Goal: Task Accomplishment & Management: Manage account settings

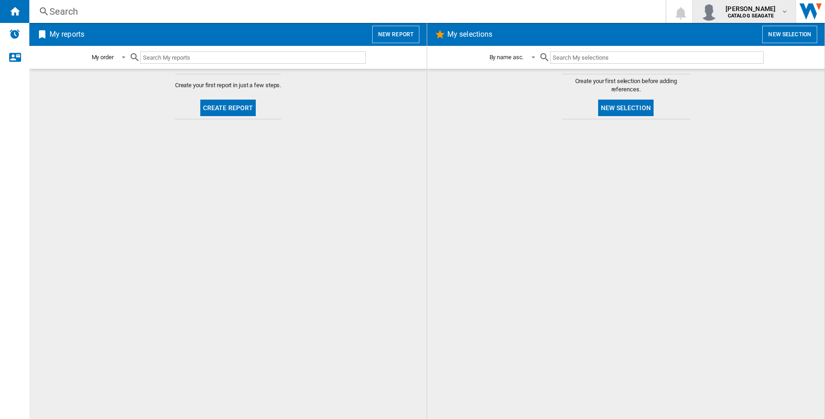
click at [756, 7] on span "[PERSON_NAME]" at bounding box center [751, 8] width 50 height 9
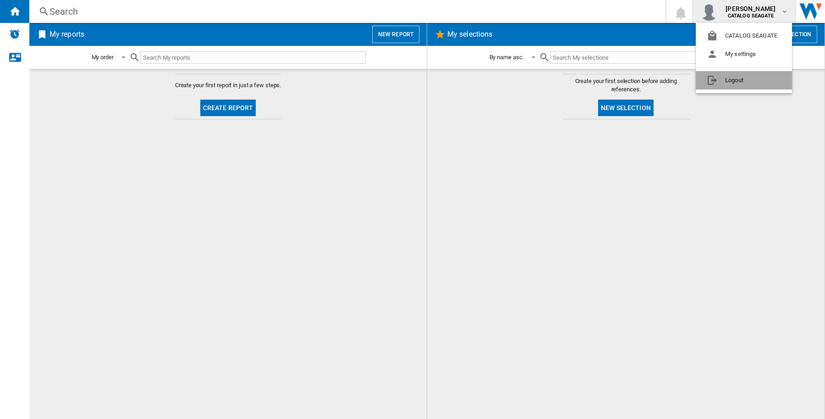
click at [755, 72] on button "Logout" at bounding box center [744, 80] width 96 height 18
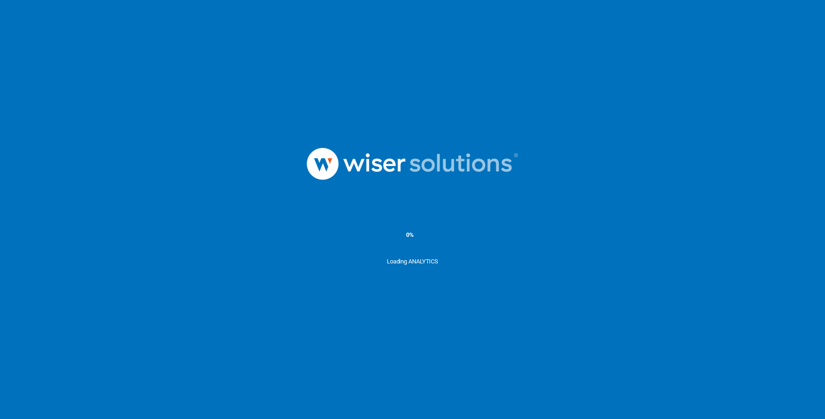
click at [568, 303] on ms-splash-screen "0% Loading ANALYTICS" at bounding box center [412, 209] width 825 height 419
